Goal: Task Accomplishment & Management: Manage account settings

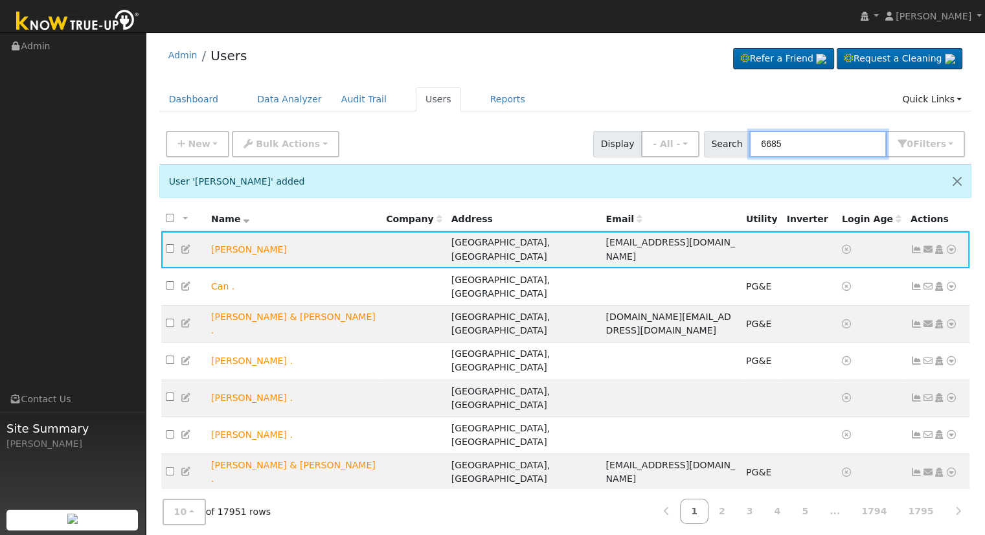
click at [817, 141] on input "6685" at bounding box center [817, 144] width 137 height 27
drag, startPoint x: 821, startPoint y: 143, endPoint x: 655, endPoint y: 138, distance: 165.2
click at [658, 138] on div "New Add User Quick Add Quick Connect Quick Convert Lead Bulk Actions Send Email…" at bounding box center [565, 141] width 804 height 31
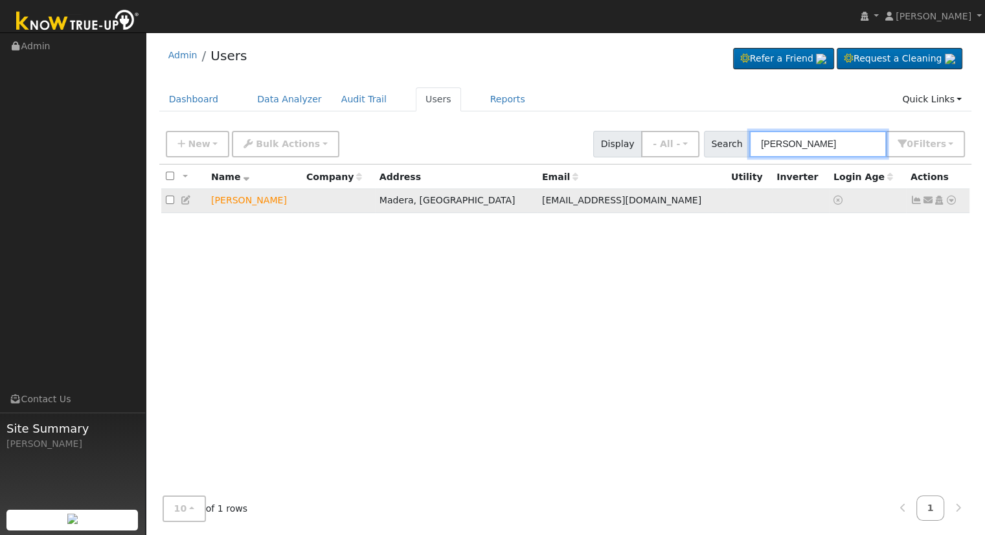
type input "[PERSON_NAME]"
click at [953, 201] on icon at bounding box center [951, 200] width 12 height 9
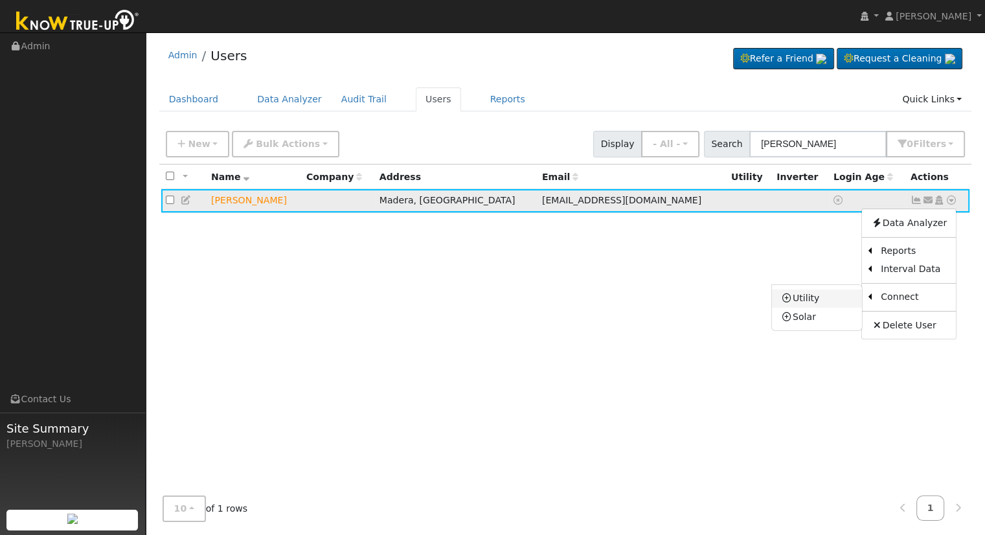
click at [810, 297] on link "Utility" at bounding box center [817, 298] width 90 height 18
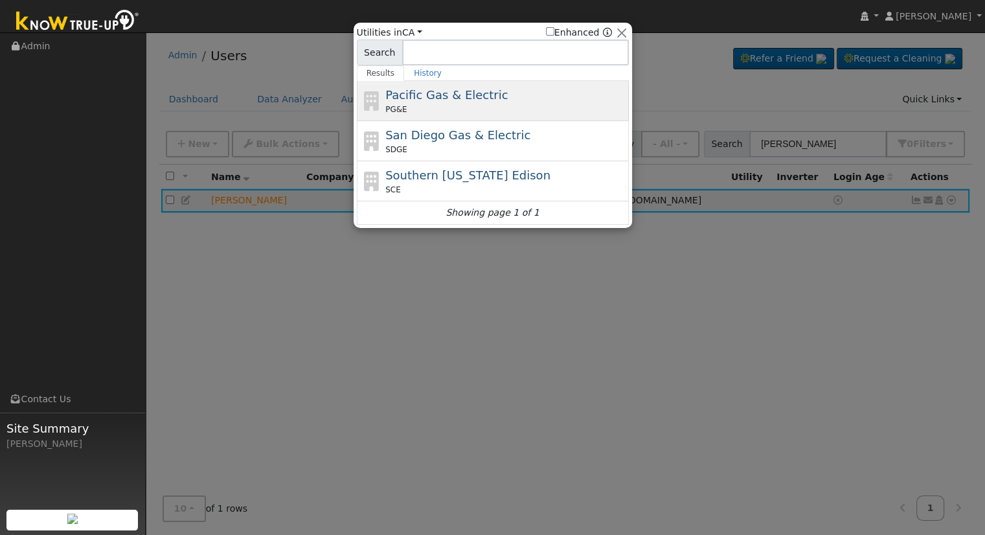
click at [428, 102] on span "Pacific Gas & Electric" at bounding box center [446, 95] width 122 height 14
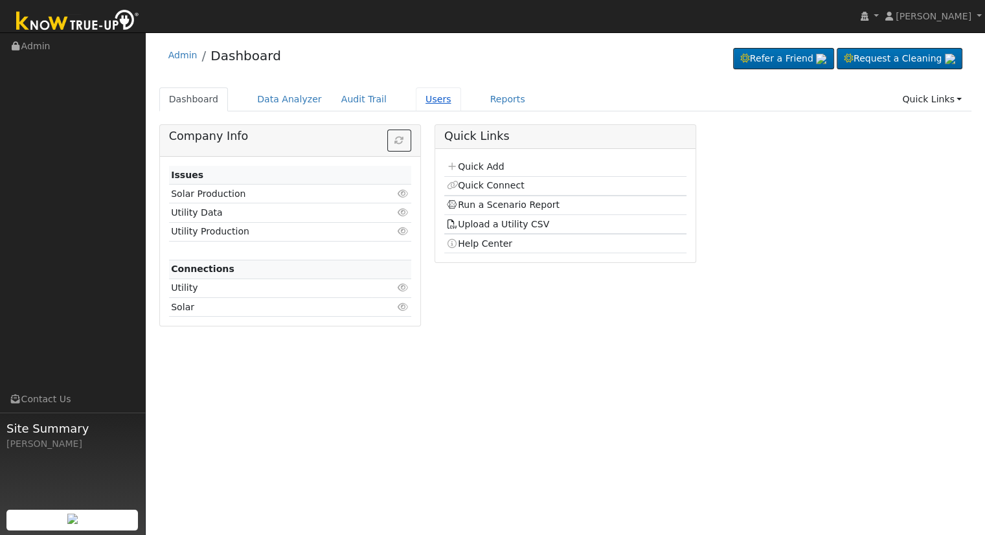
click at [416, 100] on link "Users" at bounding box center [438, 99] width 45 height 24
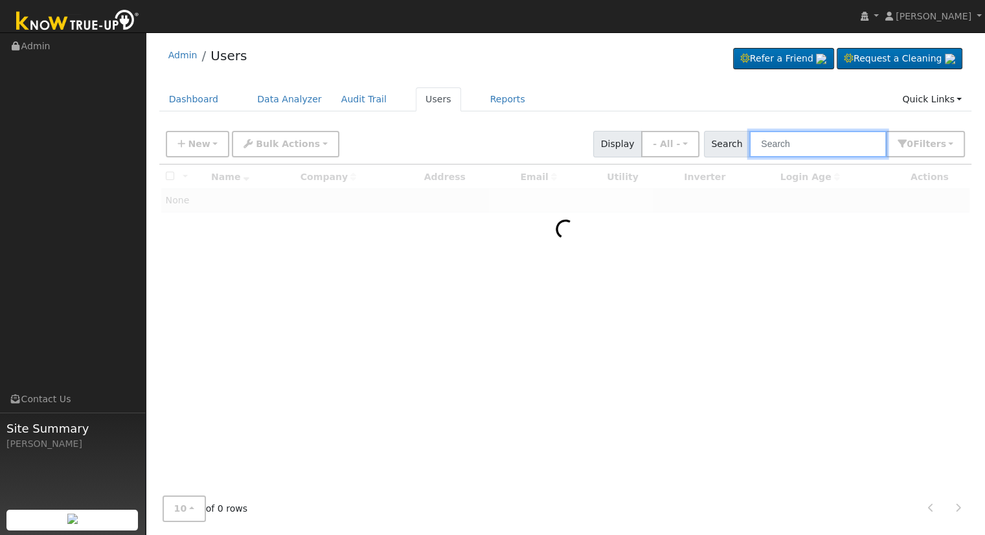
click at [821, 143] on input "text" at bounding box center [817, 144] width 137 height 27
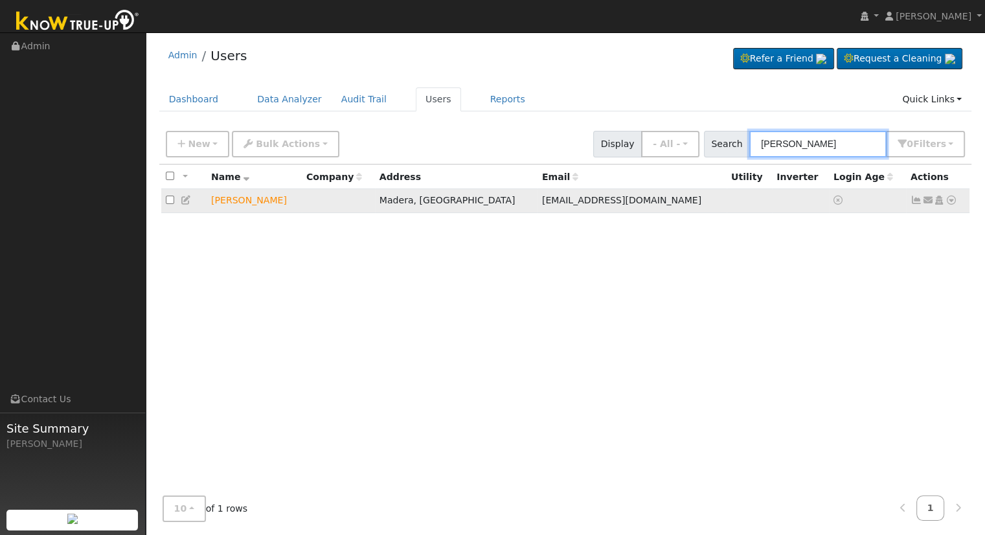
type input "[PERSON_NAME]"
click at [950, 199] on icon at bounding box center [951, 200] width 12 height 9
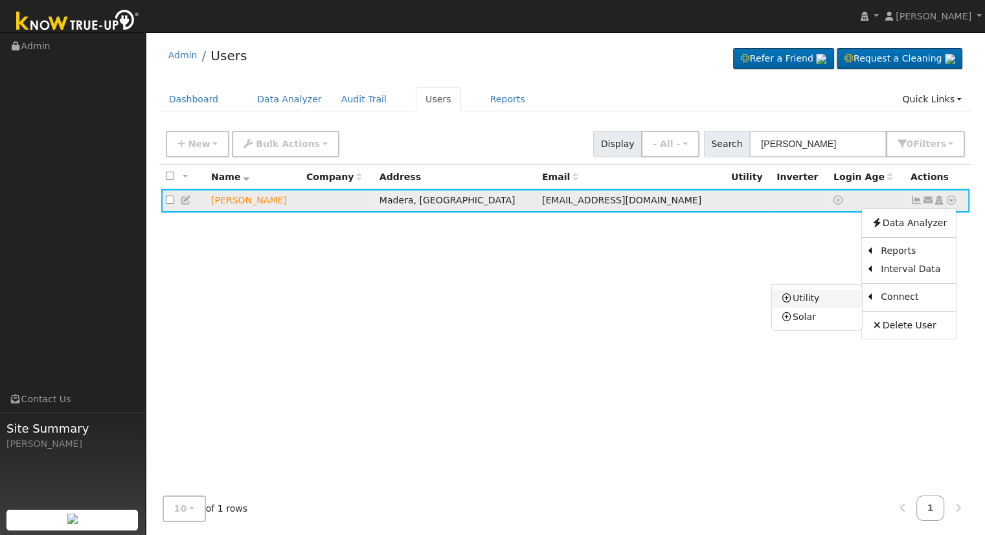
click at [822, 303] on link "Utility" at bounding box center [817, 298] width 90 height 18
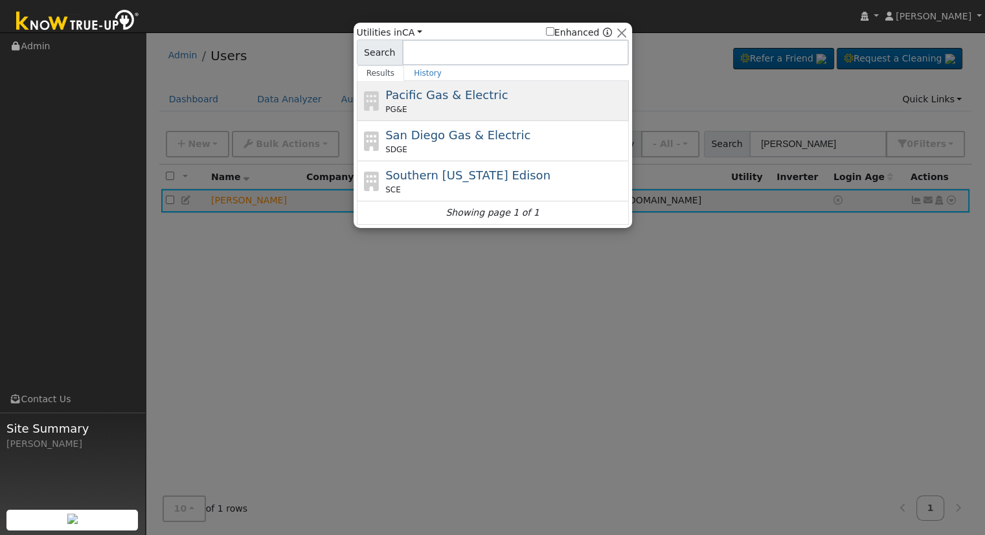
click at [462, 104] on div "PG&E" at bounding box center [505, 110] width 240 height 12
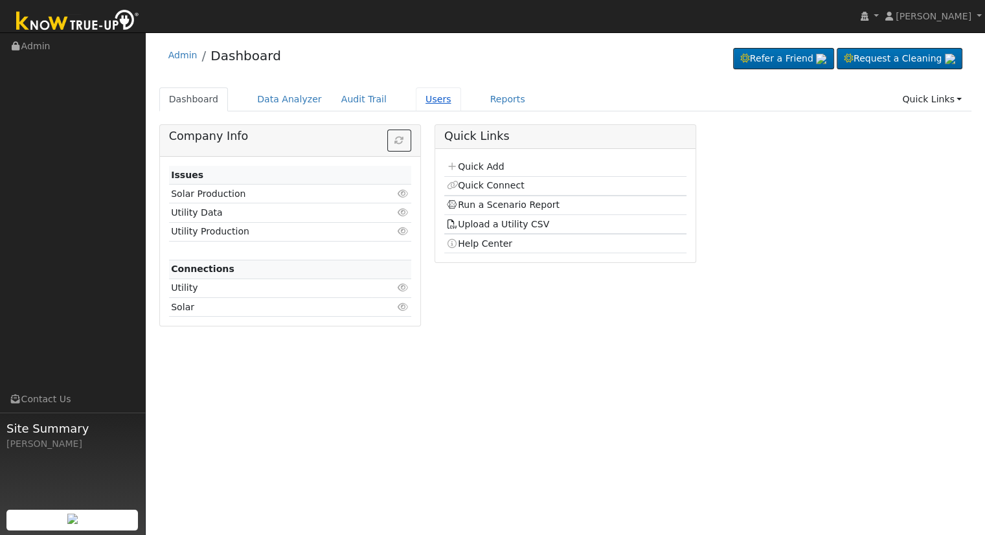
click at [416, 99] on link "Users" at bounding box center [438, 99] width 45 height 24
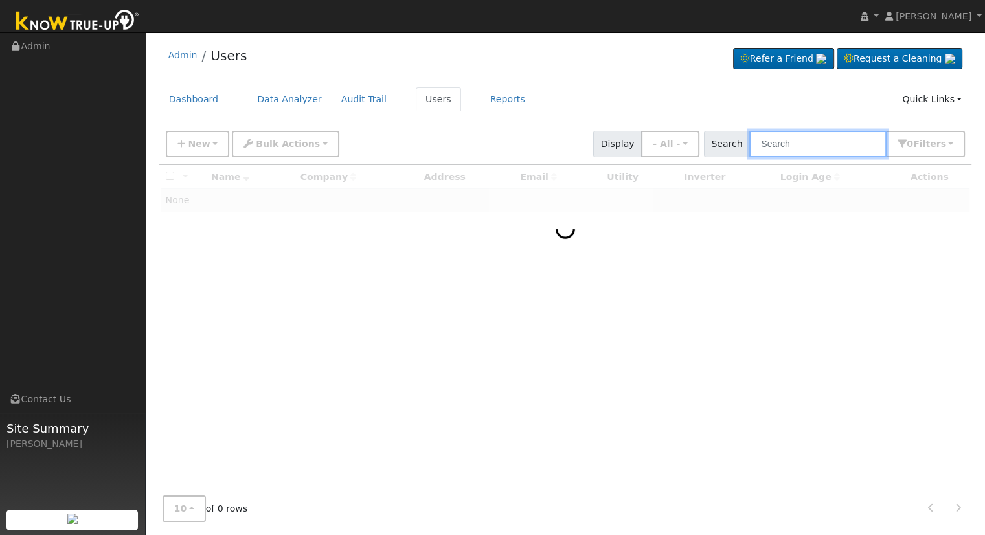
click at [789, 143] on input "text" at bounding box center [817, 144] width 137 height 27
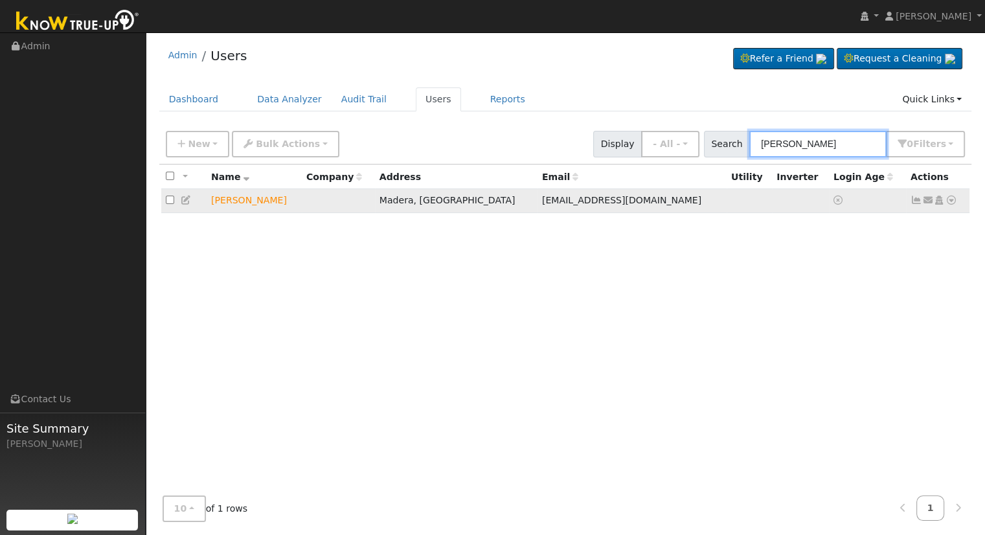
type input "[PERSON_NAME]"
click at [957, 201] on td "Send Email... Copy a Link Reset Password Open Access Data Analyzer Reports Scen…" at bounding box center [938, 201] width 64 height 24
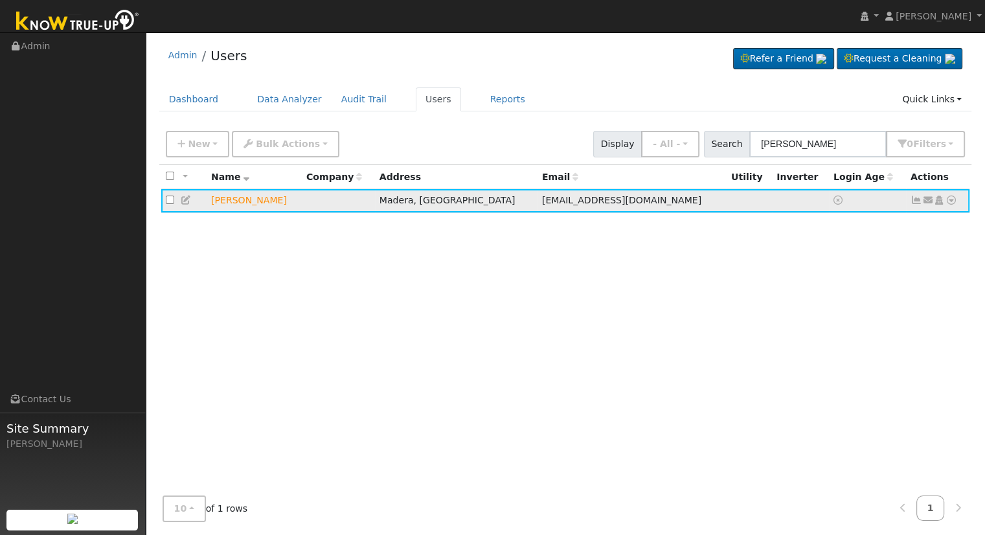
click at [948, 201] on icon at bounding box center [951, 200] width 12 height 9
click at [938, 200] on icon at bounding box center [939, 200] width 12 height 9
